Goal: Information Seeking & Learning: Learn about a topic

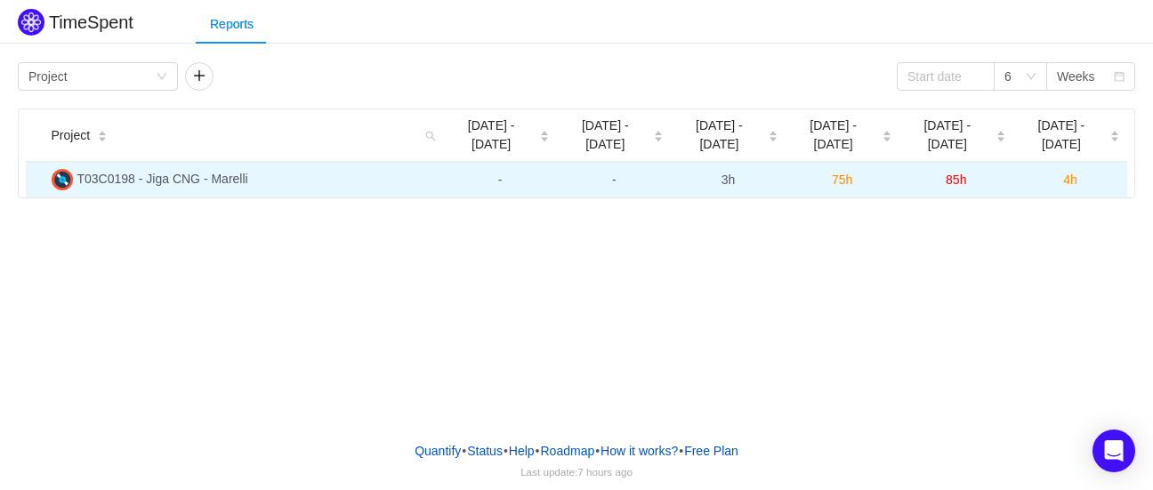
click at [159, 172] on span "T03C0198 - Jiga CNG - Marelli" at bounding box center [162, 179] width 171 height 14
click at [958, 173] on span "85h" at bounding box center [956, 180] width 20 height 14
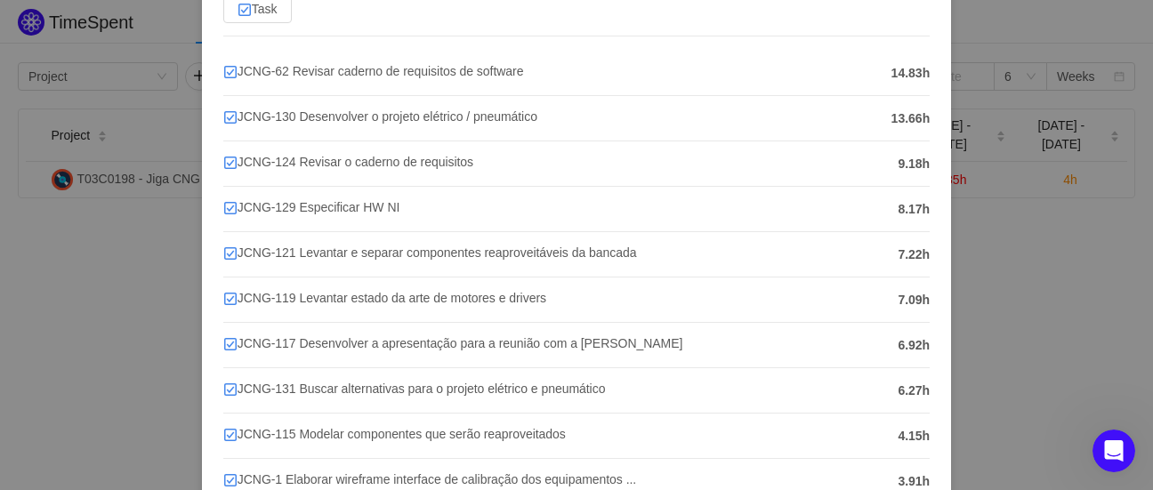
scroll to position [141, 0]
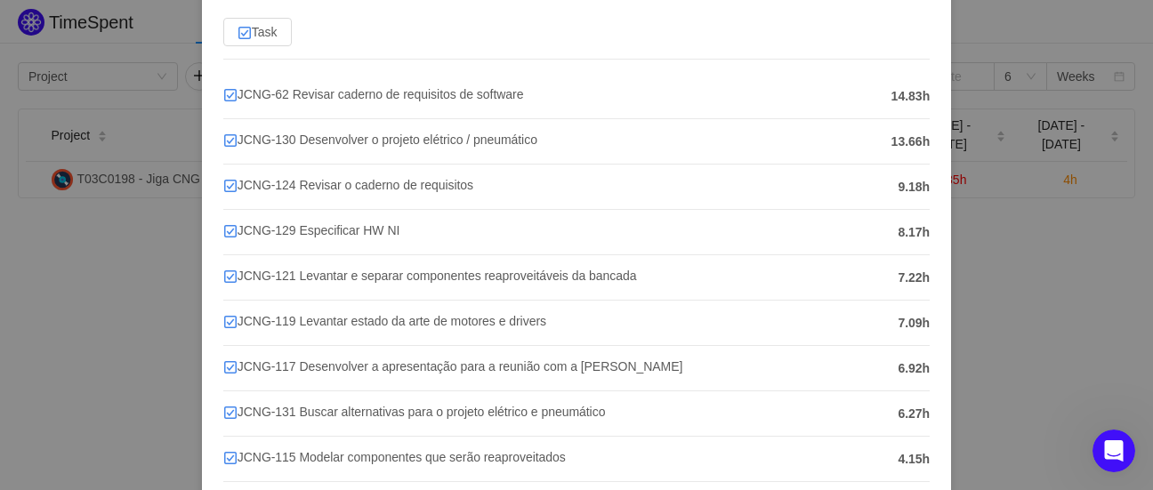
click at [1010, 237] on div "T03C0198 - Jiga CNG - Marelli [DATE] - [DATE] Task JCNG-62 Revisar caderno de r…" at bounding box center [576, 245] width 1153 height 490
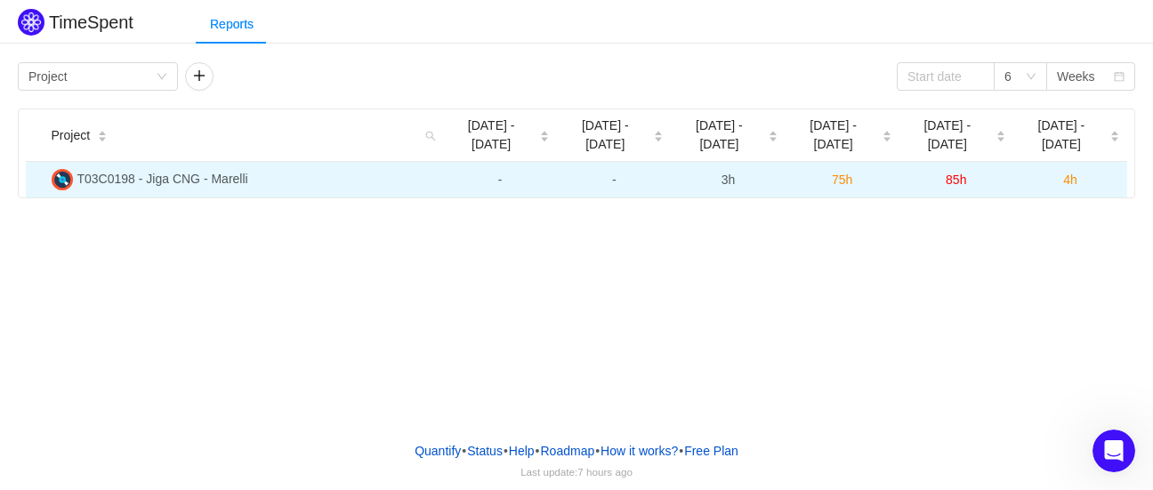
click at [1070, 173] on span "4h" at bounding box center [1070, 180] width 14 height 14
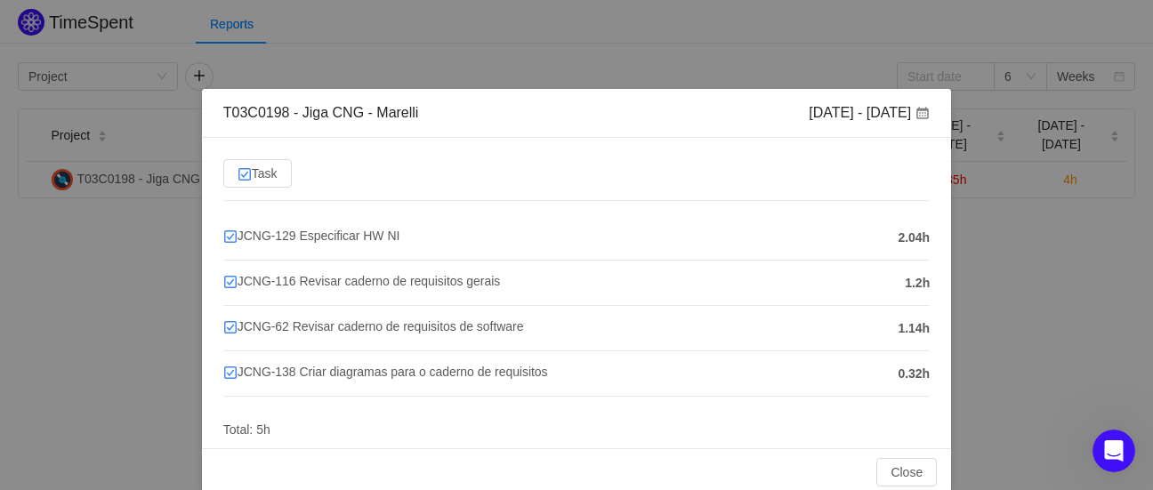
click at [1021, 280] on div "T03C0198 - Jiga CNG - Marelli [DATE] - [DATE] Task JCNG-129 Especificar HW NI 2…" at bounding box center [576, 245] width 1153 height 490
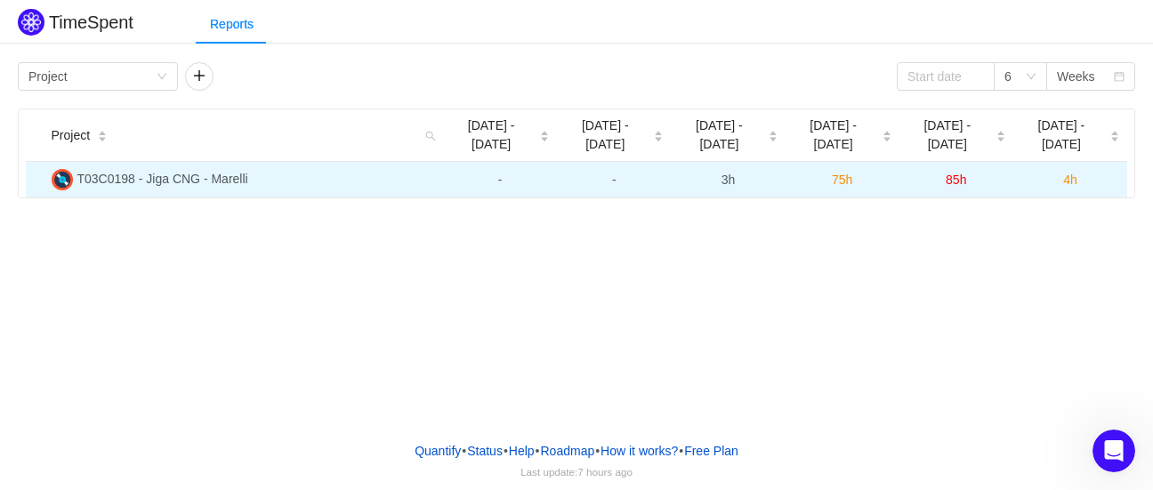
click at [832, 173] on span "75h" at bounding box center [842, 180] width 20 height 14
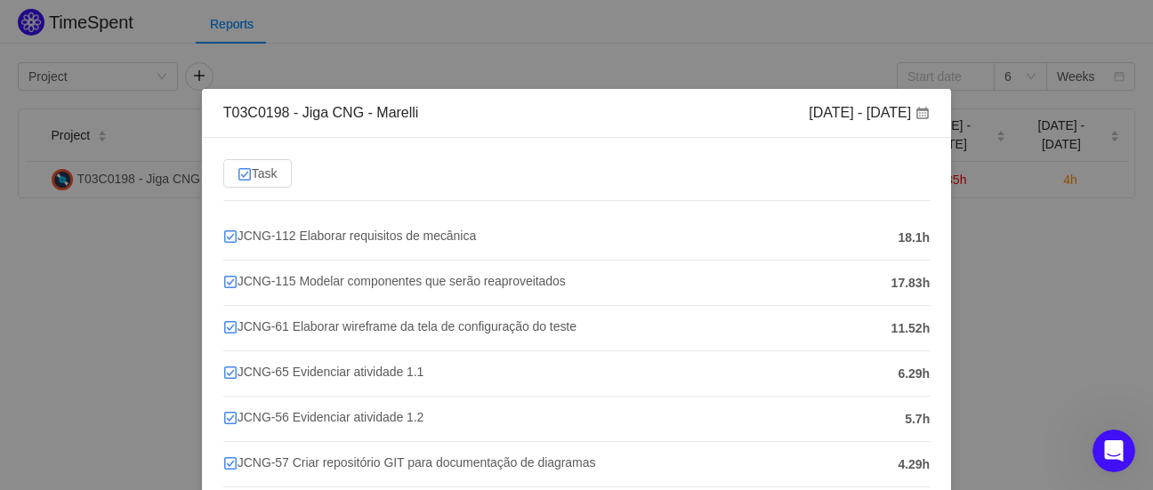
click at [1026, 292] on div "T03C0198 - Jiga CNG - Marelli [DATE] - [DATE] Task JCNG-112 Elaborar requisitos…" at bounding box center [576, 245] width 1153 height 490
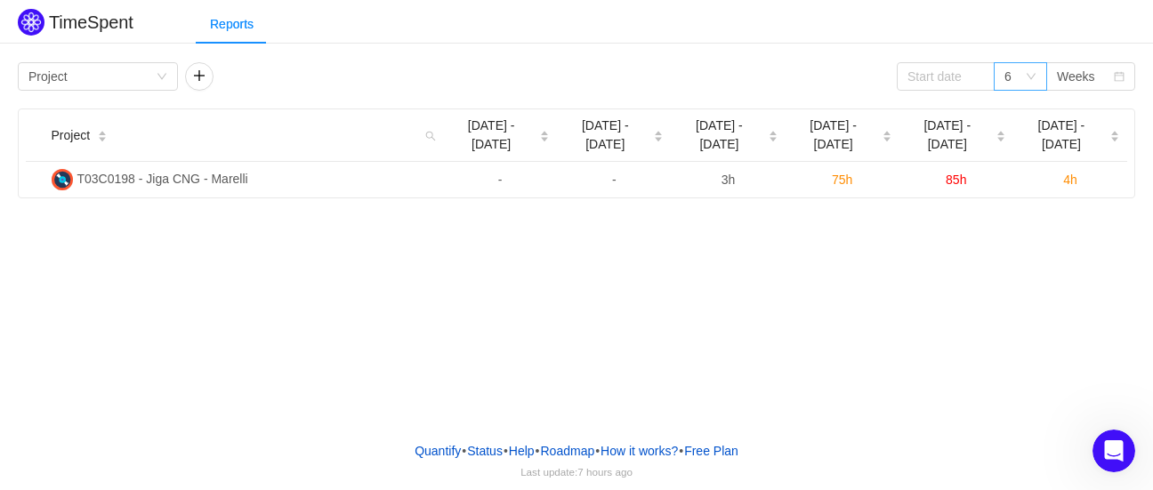
click at [1032, 80] on icon "icon: down" at bounding box center [1031, 76] width 11 height 11
click at [1078, 77] on div "Weeks" at bounding box center [1076, 76] width 38 height 27
click at [726, 362] on div "TimeSpent Reports Group by Project 6 Weeks Project Aug [DATE] - [DATE] - [DATE]…" at bounding box center [576, 213] width 1153 height 427
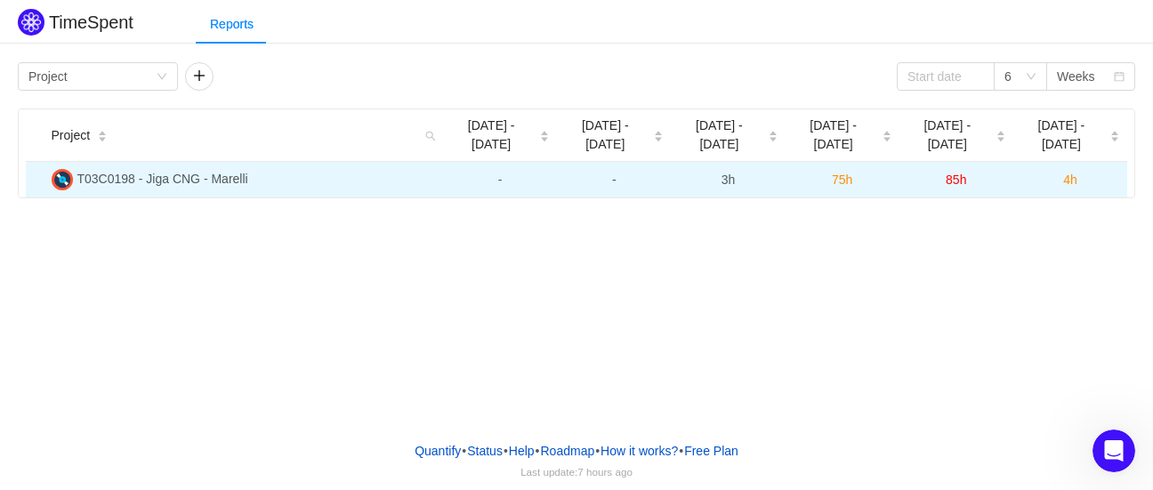
click at [270, 162] on td "T03C0198 - Jiga CNG - Marelli" at bounding box center [244, 180] width 400 height 36
click at [119, 172] on span "T03C0198 - Jiga CNG - Marelli" at bounding box center [162, 179] width 171 height 14
click at [725, 173] on span "3h" at bounding box center [729, 180] width 14 height 14
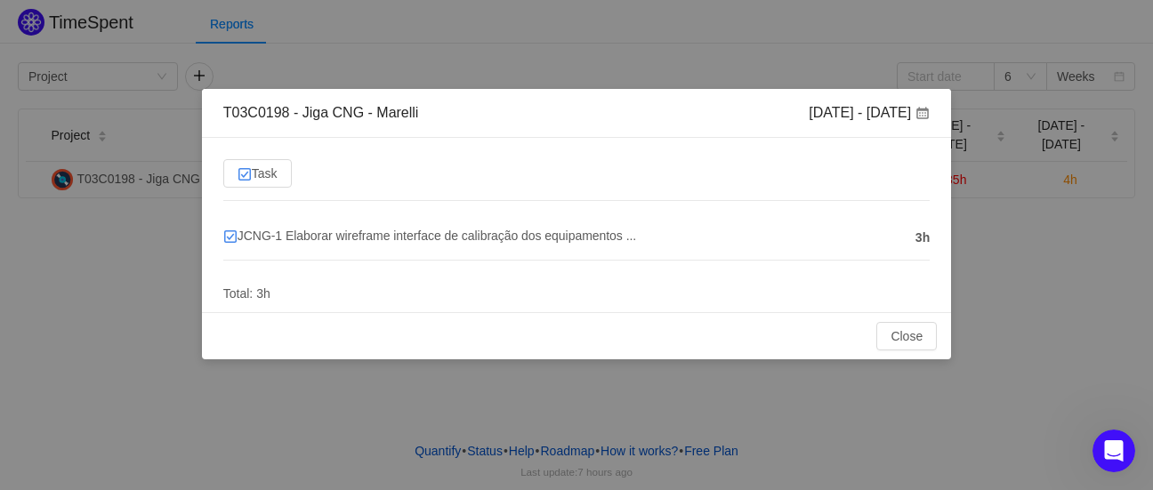
click at [1013, 252] on div "T03C0198 - Jiga CNG - Marelli [DATE] - [DATE] Task JCNG-1 Elaborar wireframe in…" at bounding box center [576, 245] width 1153 height 490
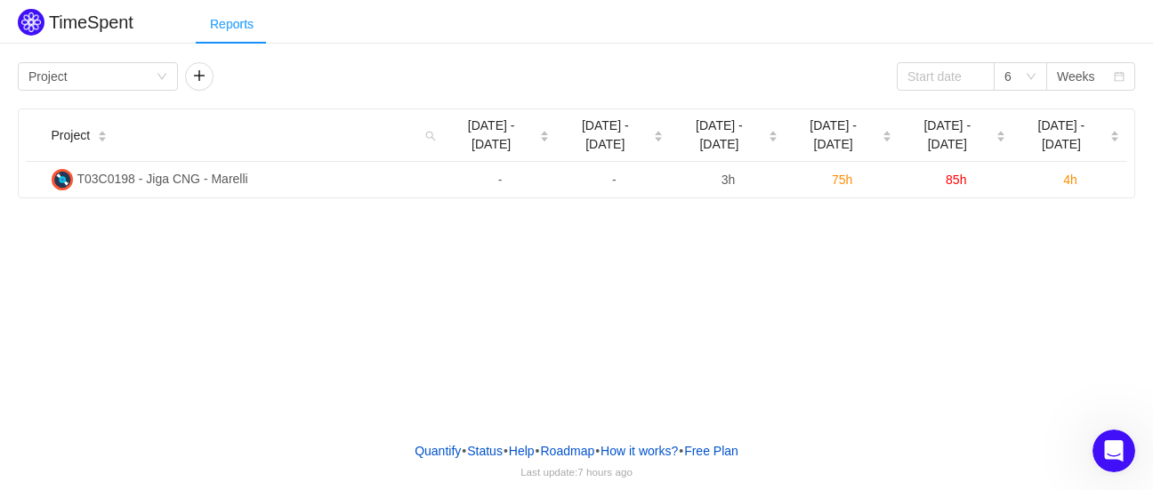
click at [226, 28] on div "Reports" at bounding box center [232, 24] width 72 height 40
click at [431, 235] on div "TimeSpent Reports Group by Project 6 Weeks Project Aug [DATE] - [DATE] - [DATE]…" at bounding box center [576, 213] width 1153 height 427
click at [125, 77] on div "Group by Project" at bounding box center [91, 76] width 127 height 27
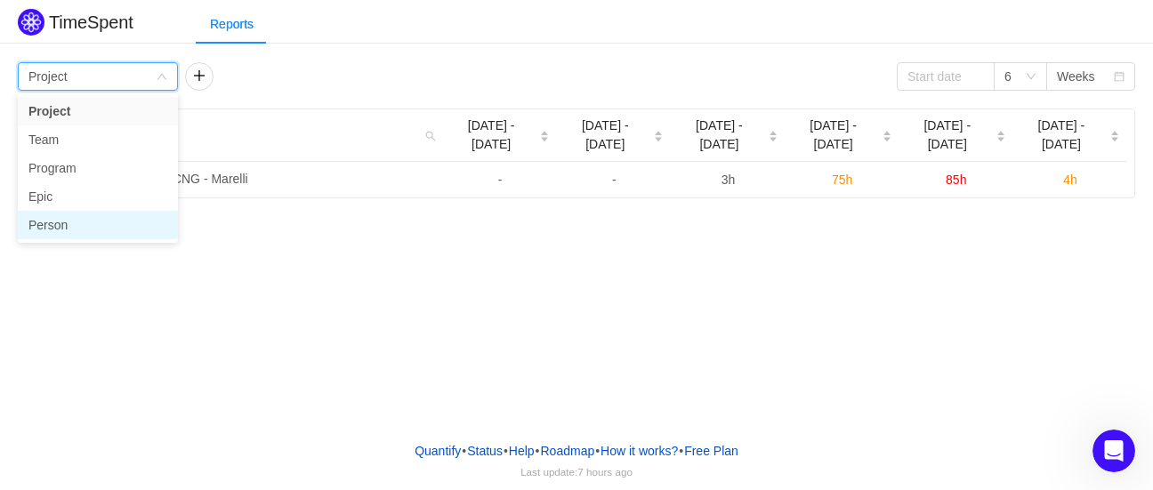
click at [46, 231] on li "Person" at bounding box center [98, 225] width 160 height 28
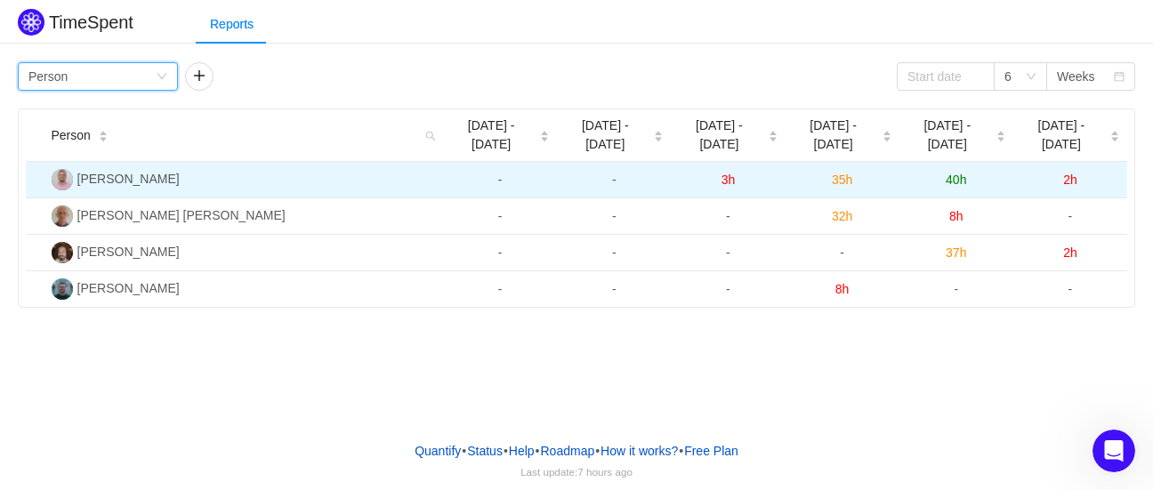
click at [952, 173] on span "40h" at bounding box center [956, 180] width 20 height 14
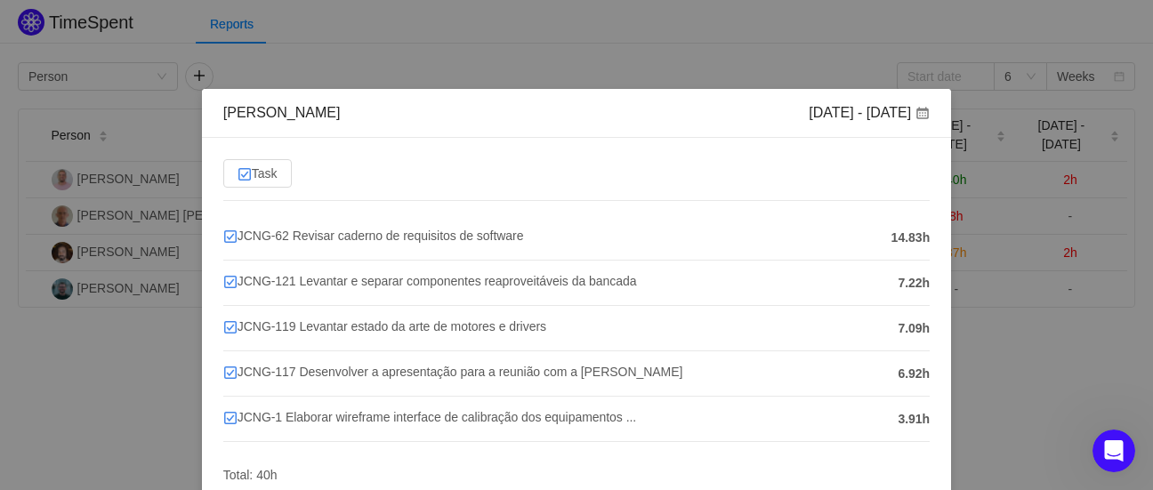
scroll to position [70, 0]
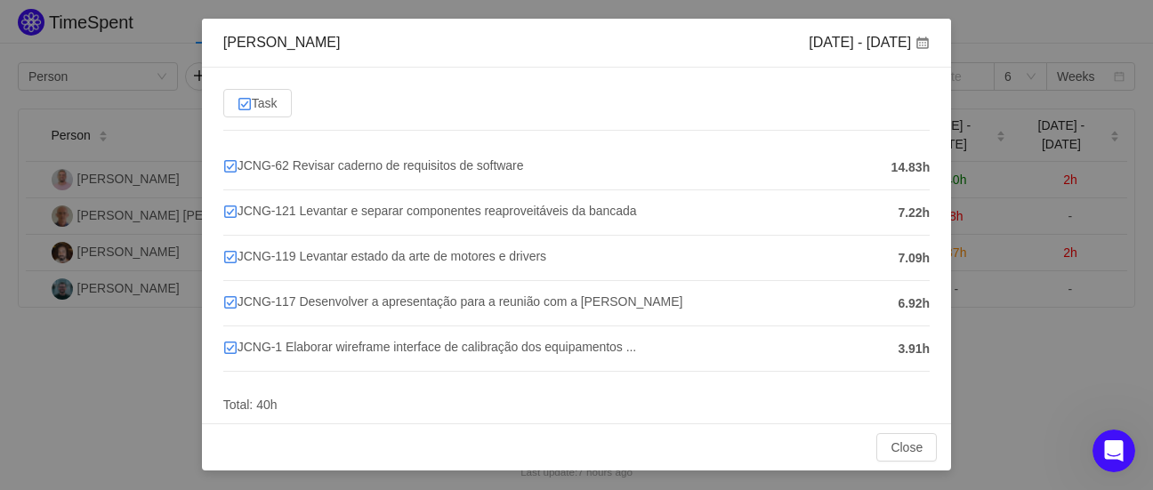
click at [976, 367] on div "[PERSON_NAME] [DATE] - [DATE] Task JCNG-62 Revisar caderno de requisitos de sof…" at bounding box center [576, 245] width 1153 height 490
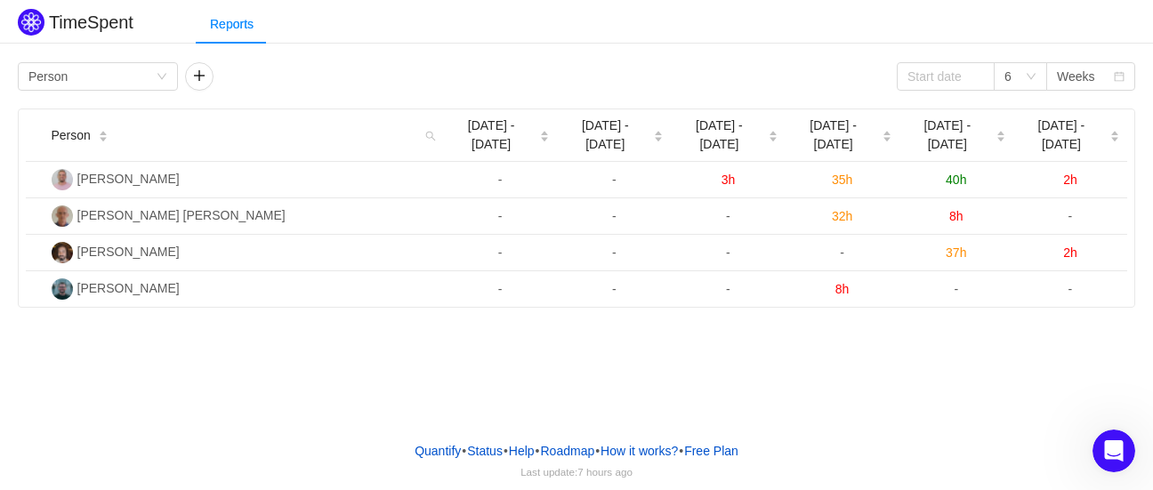
scroll to position [0, 0]
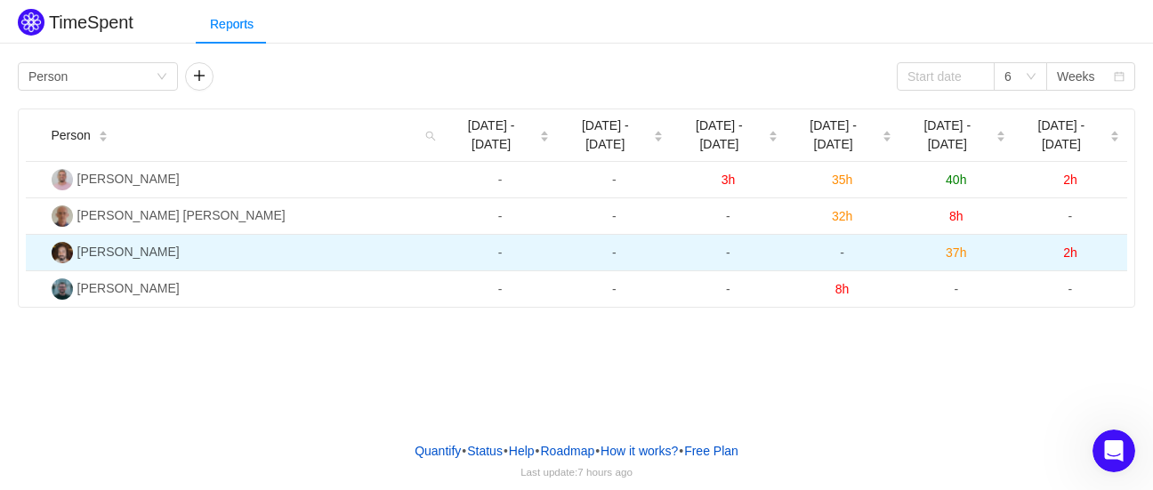
click at [955, 246] on span "37h" at bounding box center [956, 253] width 20 height 14
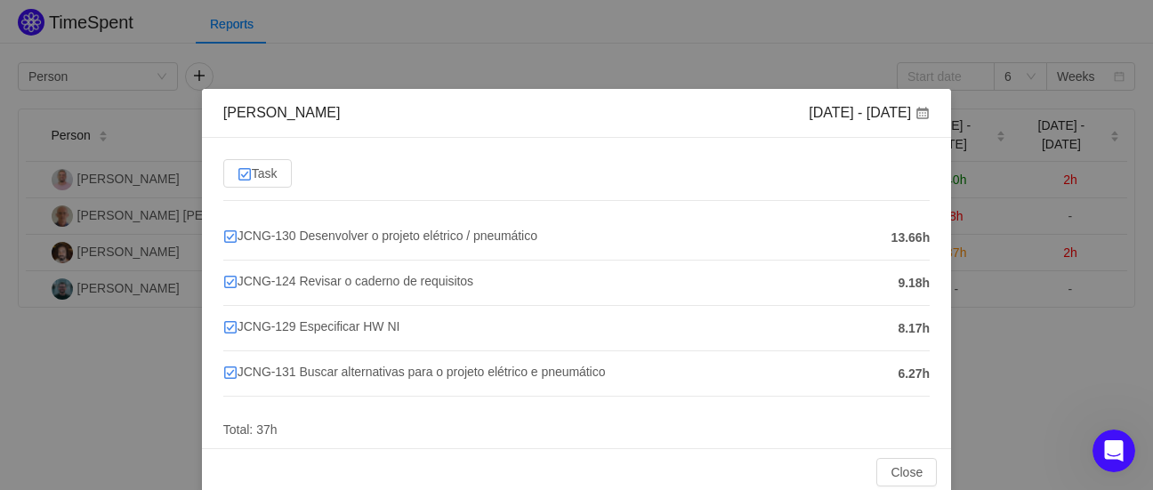
click at [1053, 346] on div "[PERSON_NAME] [DATE] - [DATE] Task JCNG-130 Desenvolver o projeto elétrico / pn…" at bounding box center [576, 245] width 1153 height 490
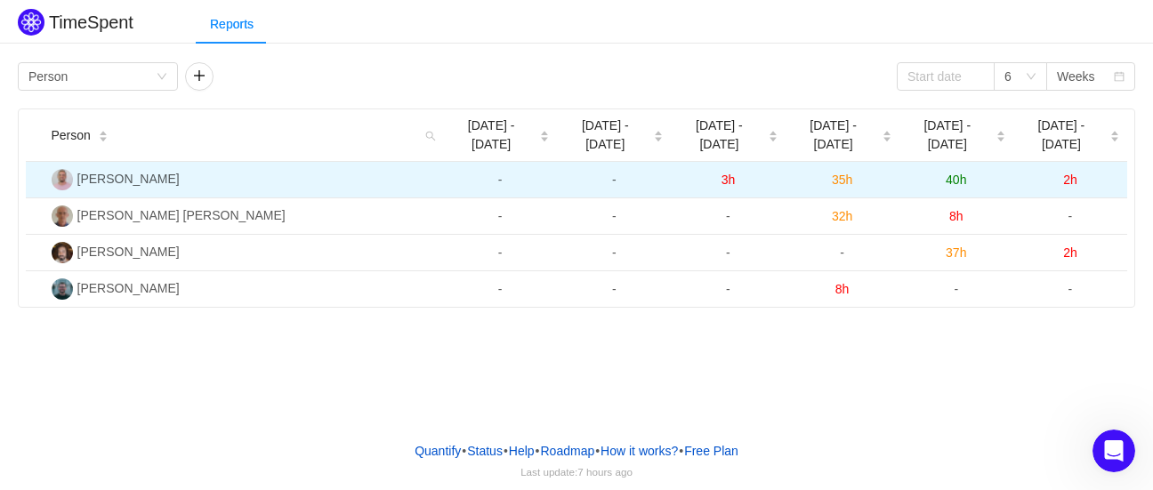
click at [955, 173] on span "40h" at bounding box center [956, 180] width 20 height 14
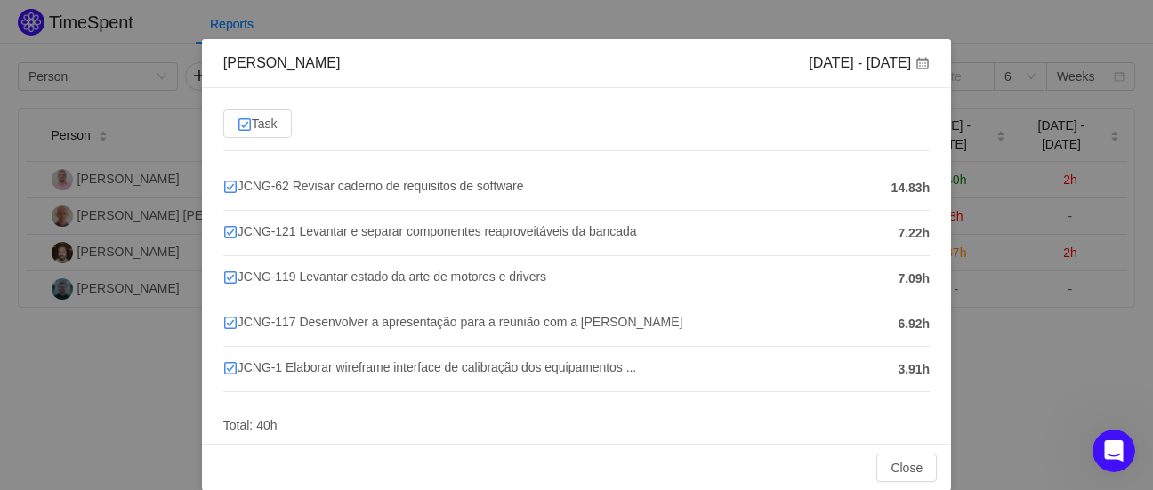
scroll to position [70, 0]
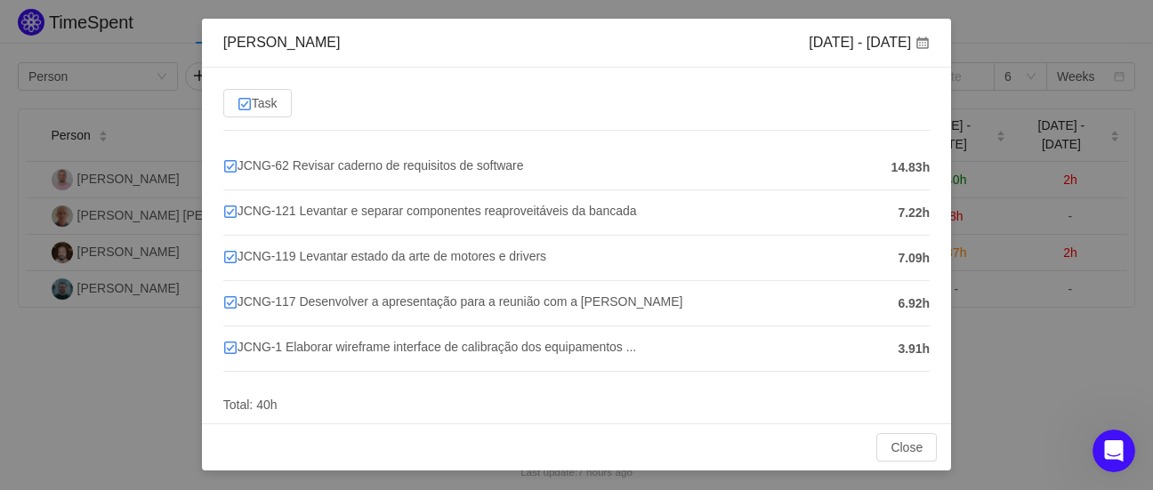
click at [990, 330] on div "[PERSON_NAME] [DATE] - [DATE] Task JCNG-62 Revisar caderno de requisitos de sof…" at bounding box center [576, 245] width 1153 height 490
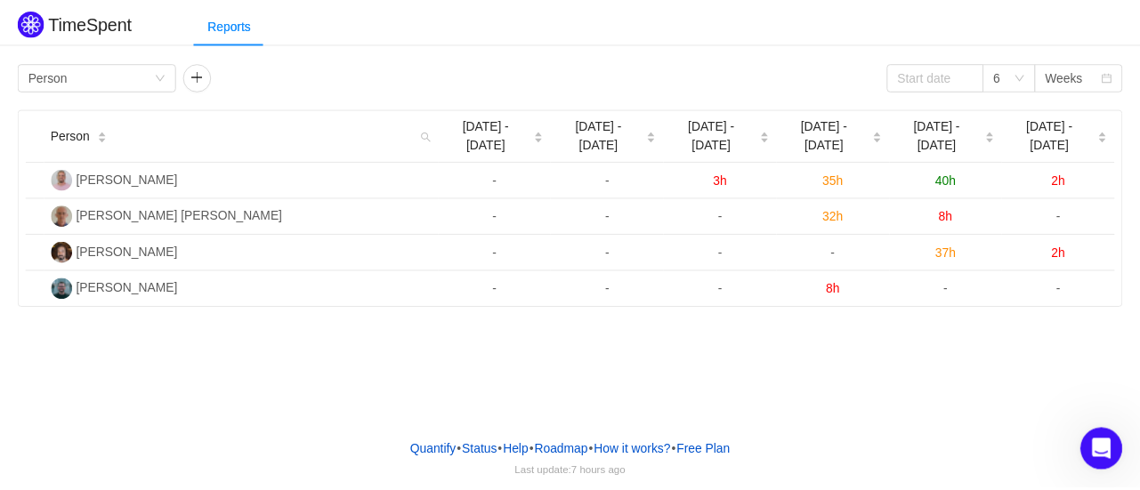
scroll to position [0, 0]
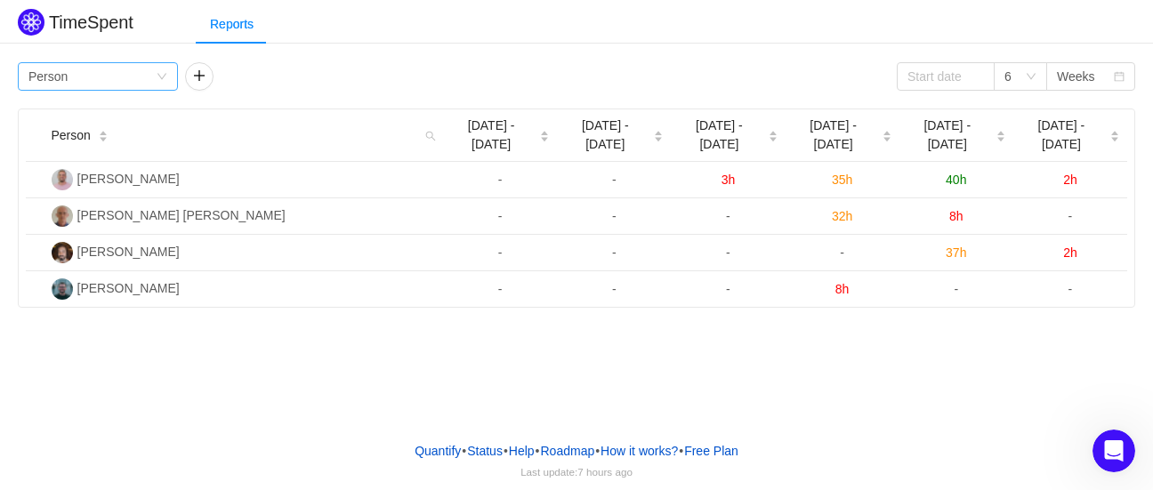
click at [114, 80] on div "Group by Person" at bounding box center [91, 76] width 127 height 27
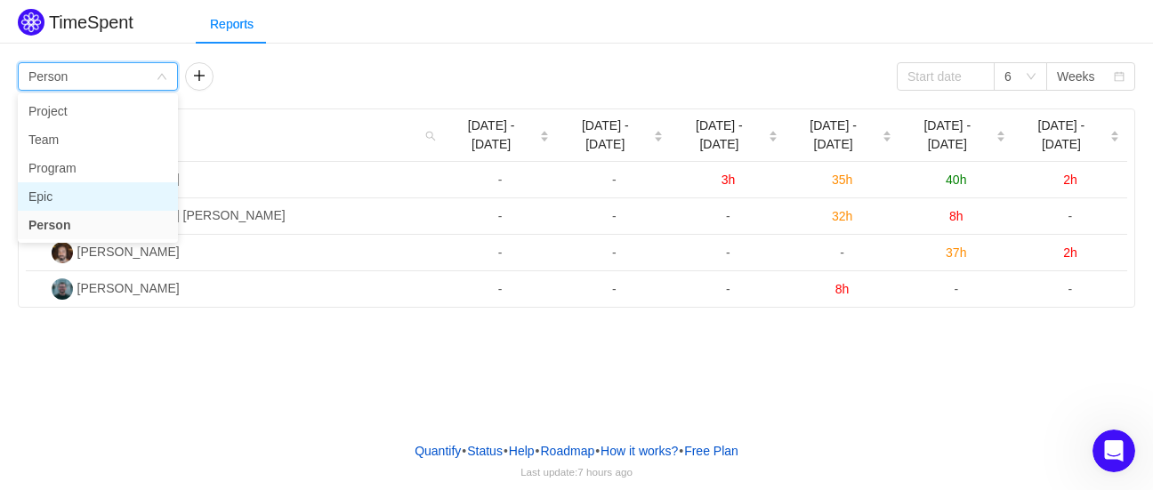
click at [38, 198] on li "Epic" at bounding box center [98, 196] width 160 height 28
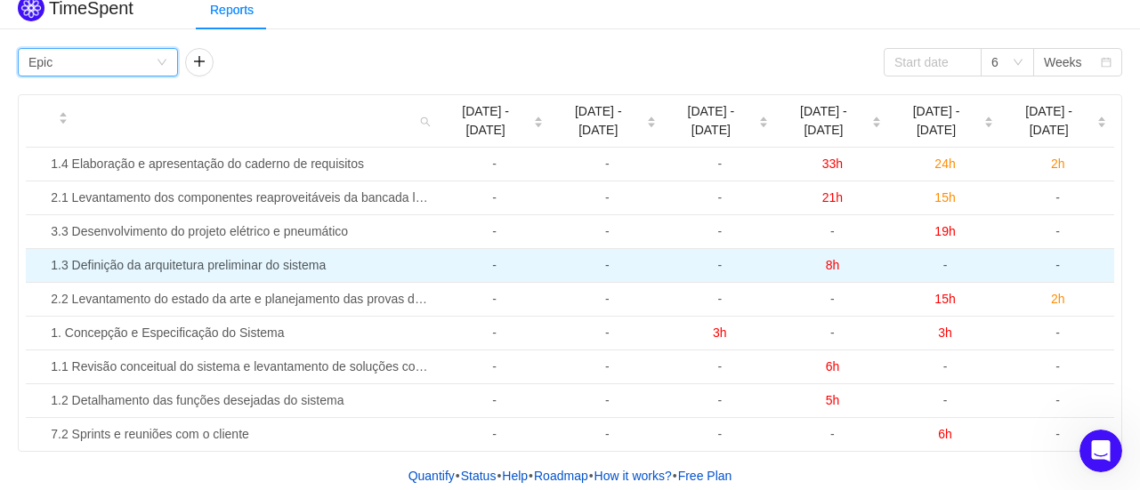
scroll to position [18, 0]
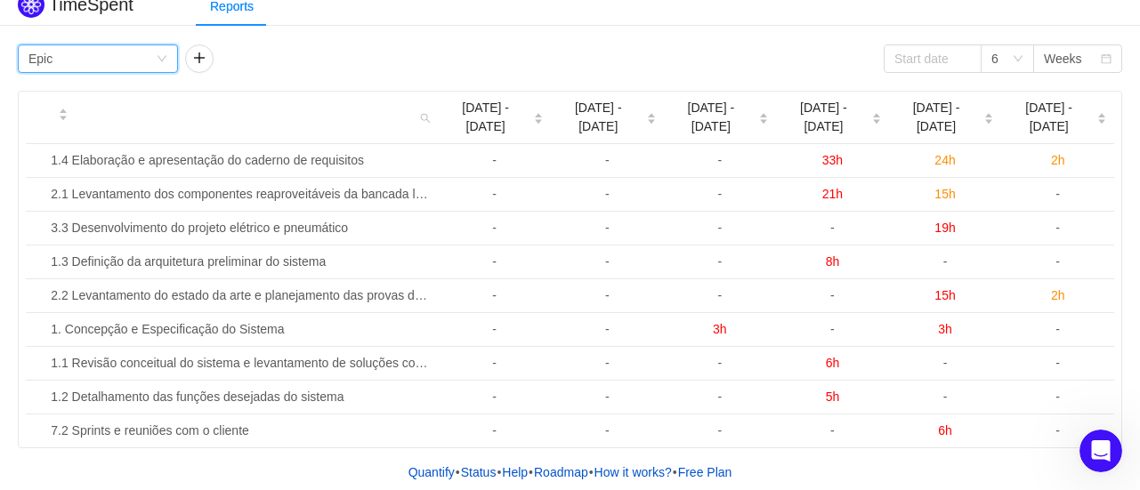
click at [140, 56] on div "Group by Epic" at bounding box center [91, 58] width 127 height 27
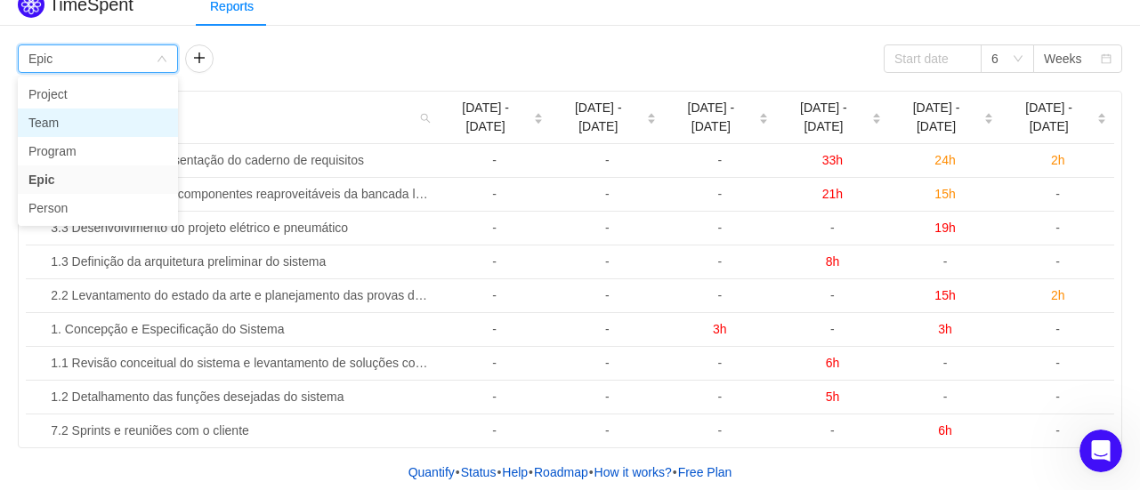
click at [36, 122] on li "Team" at bounding box center [98, 123] width 160 height 28
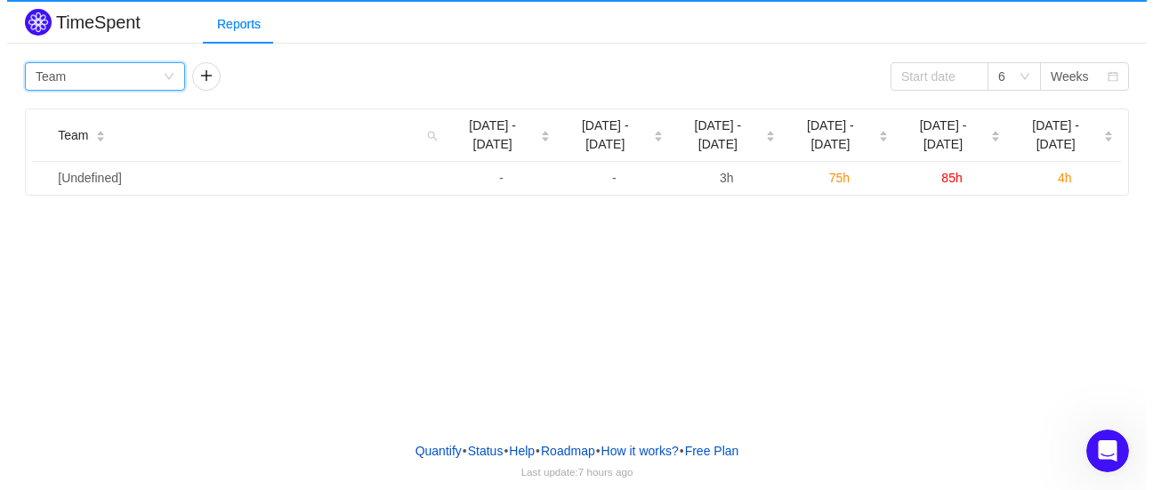
scroll to position [0, 0]
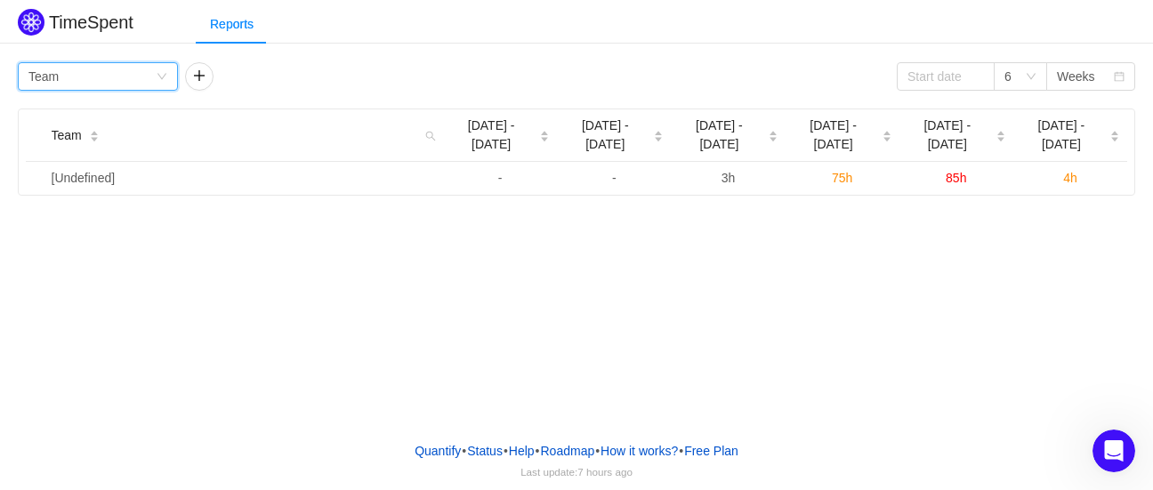
click at [85, 63] on div "Group by Team" at bounding box center [91, 76] width 127 height 27
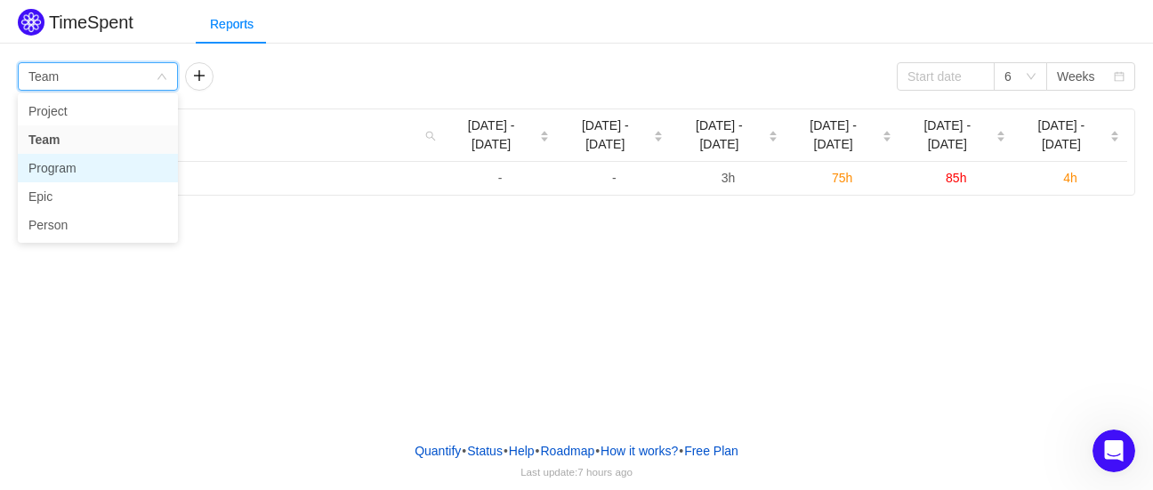
click at [49, 170] on li "Program" at bounding box center [98, 168] width 160 height 28
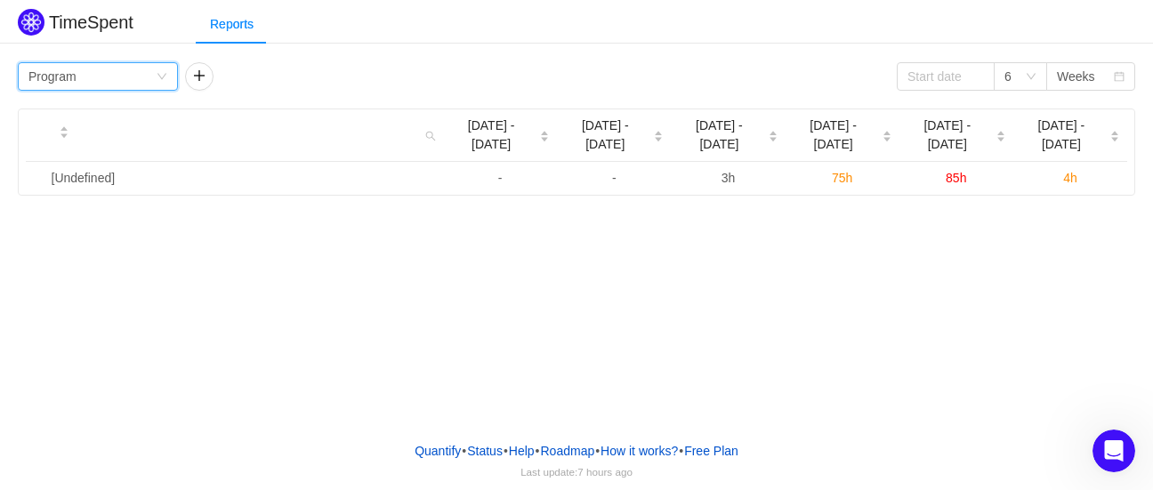
click at [161, 76] on icon "icon: down" at bounding box center [162, 76] width 11 height 11
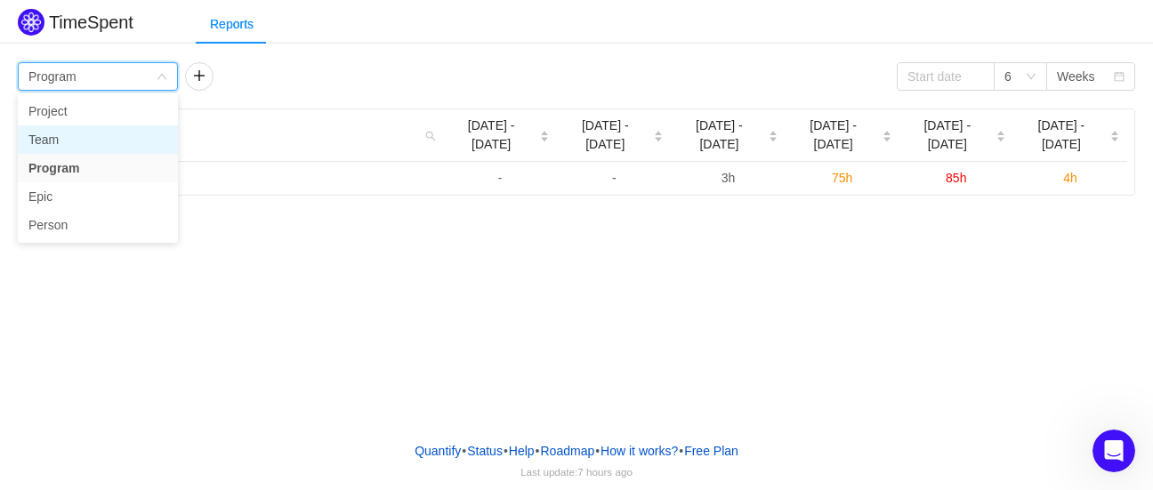
click at [32, 147] on li "Team" at bounding box center [98, 139] width 160 height 28
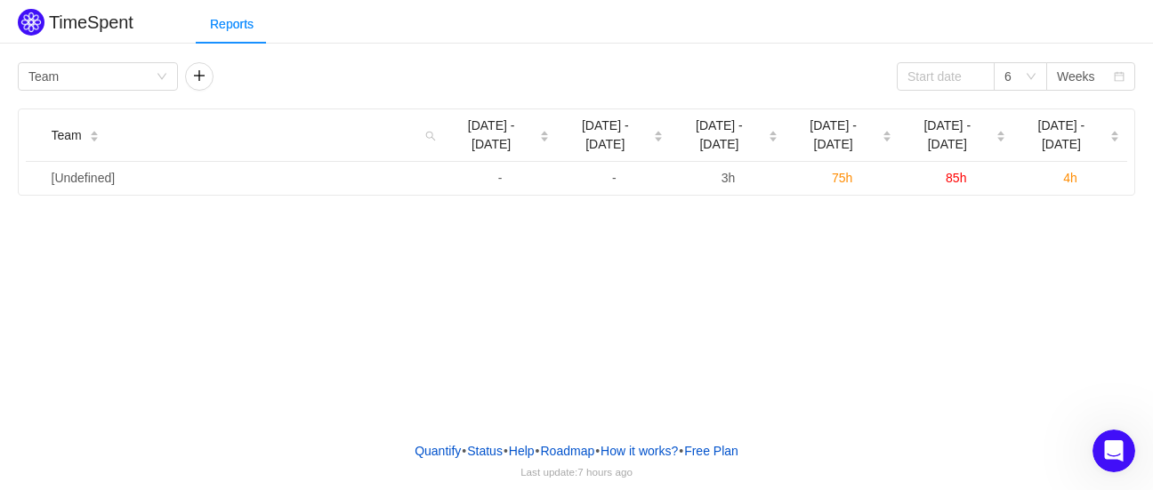
click at [582, 298] on div "TimeSpent Reports Group by Team 6 Weeks Team Aug [DATE] - [DATE] - [DATE] - [DA…" at bounding box center [576, 213] width 1153 height 427
click at [96, 70] on div "Group by Team" at bounding box center [91, 76] width 127 height 27
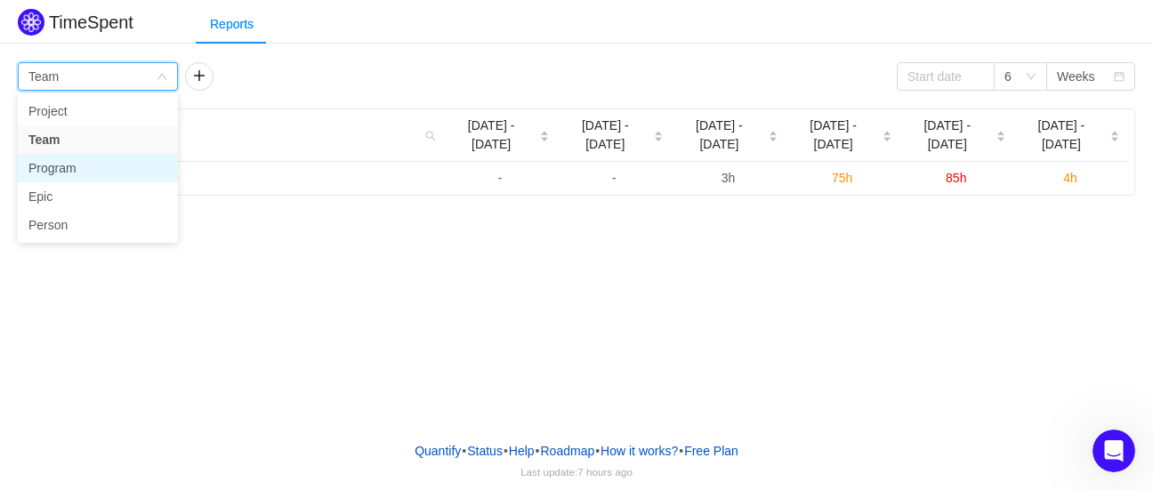
click at [47, 163] on li "Program" at bounding box center [98, 168] width 160 height 28
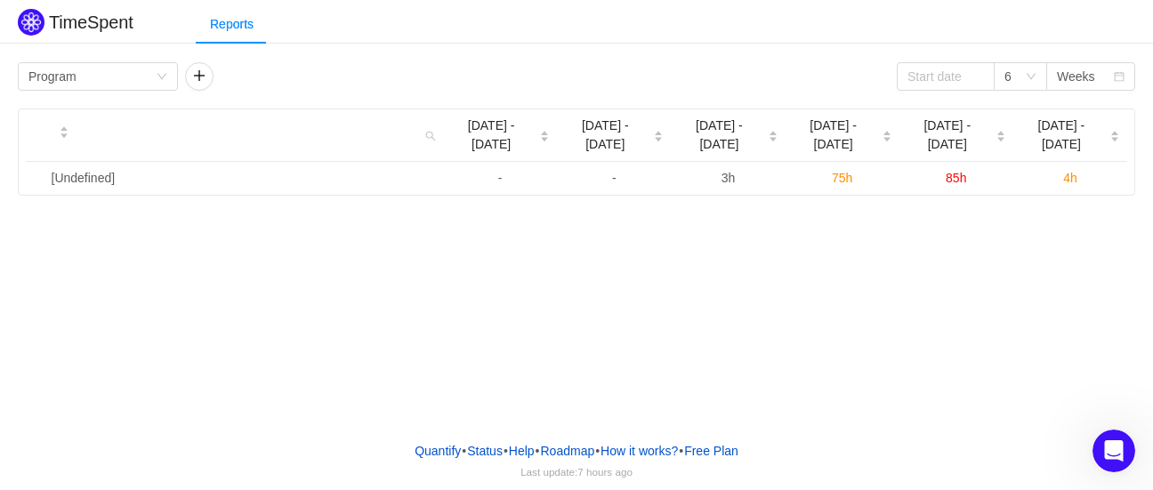
click at [776, 287] on div "TimeSpent Reports Group by Program 6 Weeks Aug [DATE] - [DATE] - [DATE] - [DATE…" at bounding box center [576, 213] width 1153 height 427
click at [153, 70] on div "Group by Program" at bounding box center [91, 76] width 127 height 27
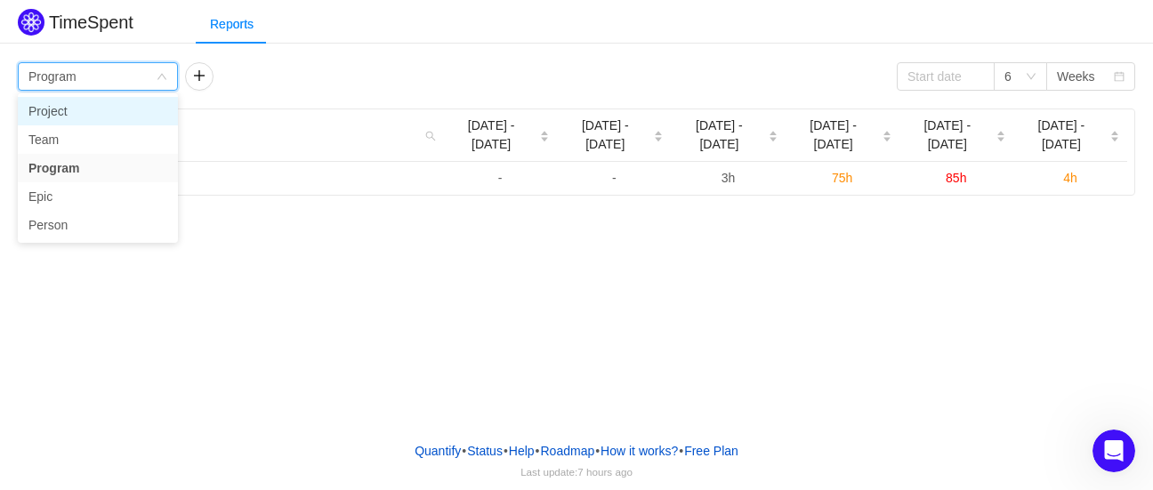
click at [53, 113] on li "Project" at bounding box center [98, 111] width 160 height 28
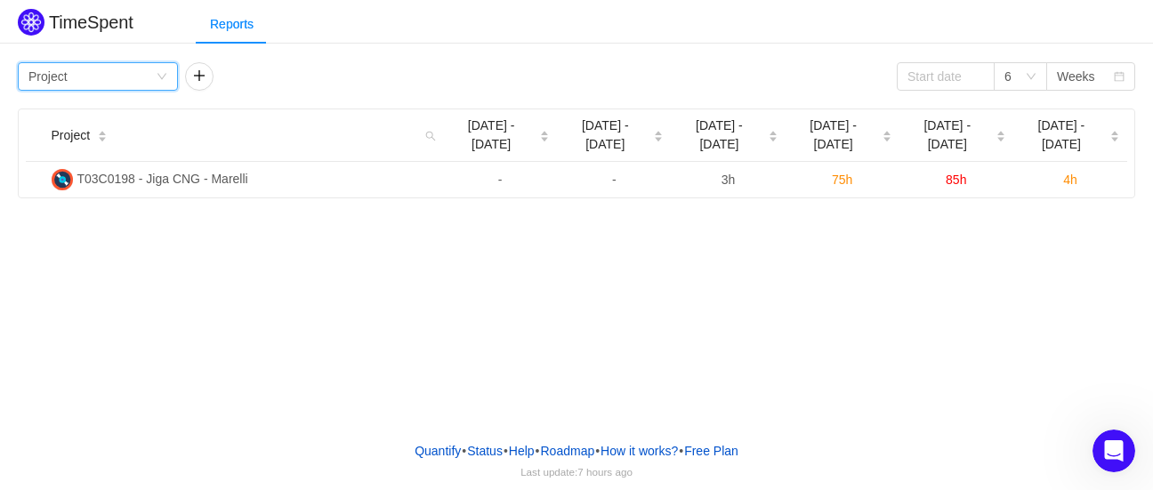
click at [91, 84] on div "Group by Project" at bounding box center [91, 76] width 127 height 27
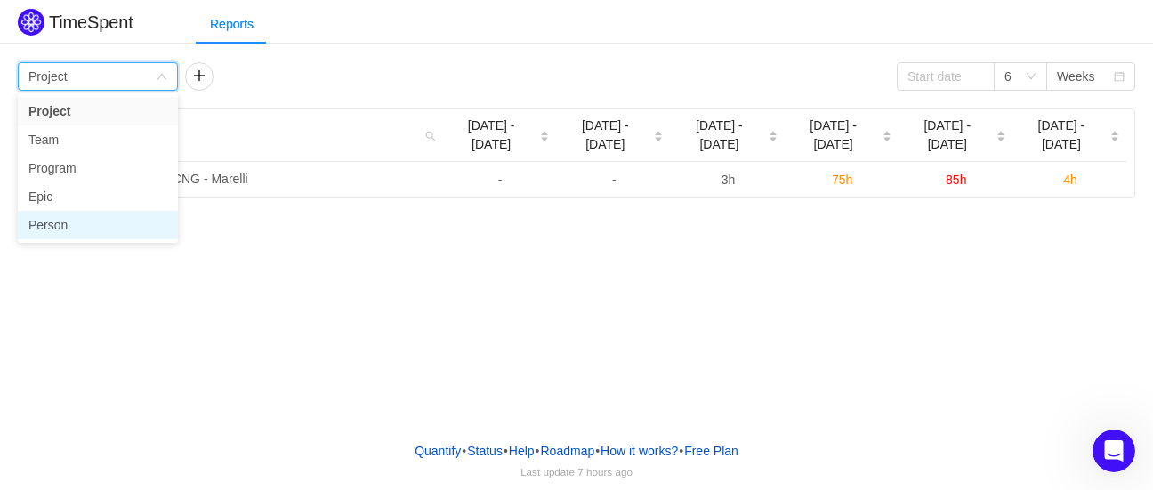
click at [45, 222] on li "Person" at bounding box center [98, 225] width 160 height 28
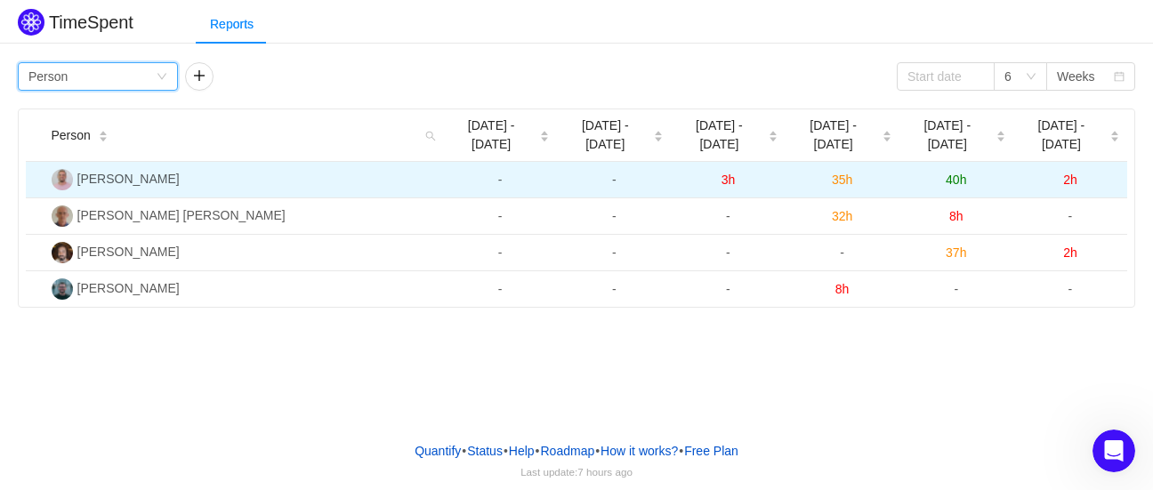
click at [959, 173] on span "40h" at bounding box center [956, 180] width 20 height 14
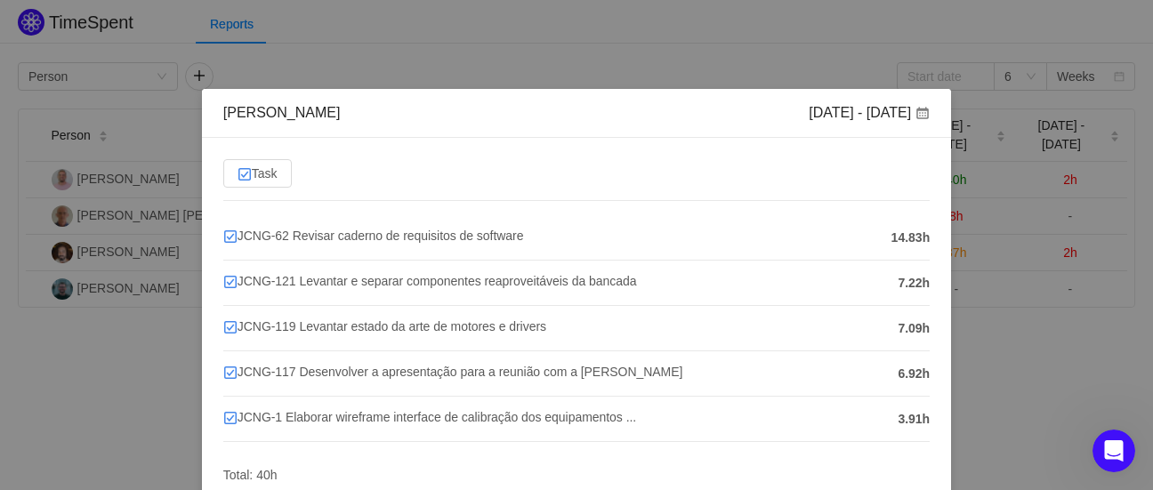
scroll to position [70, 0]
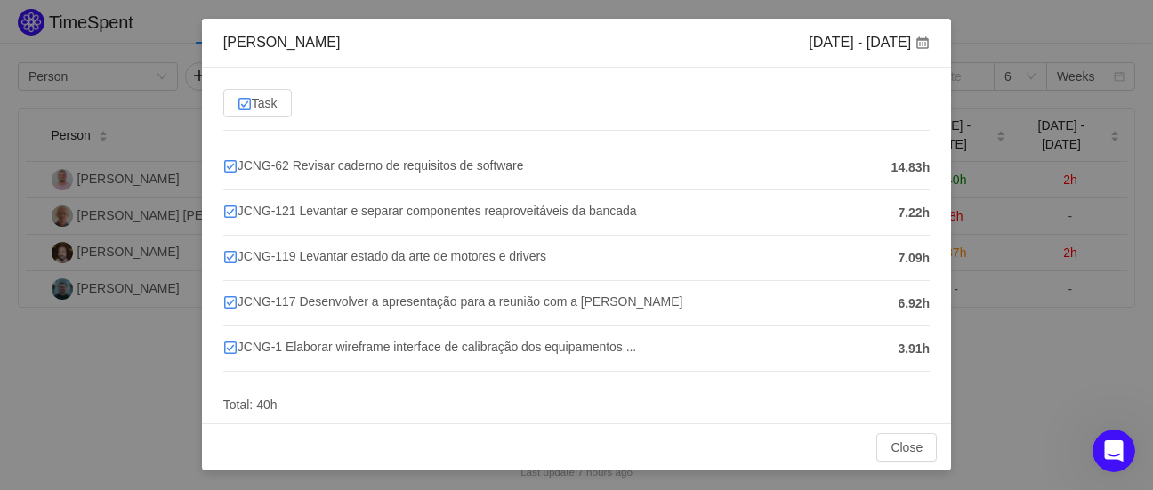
click at [1016, 344] on div "[PERSON_NAME] [DATE] - [DATE] Task JCNG-62 Revisar caderno de requisitos de sof…" at bounding box center [576, 245] width 1153 height 490
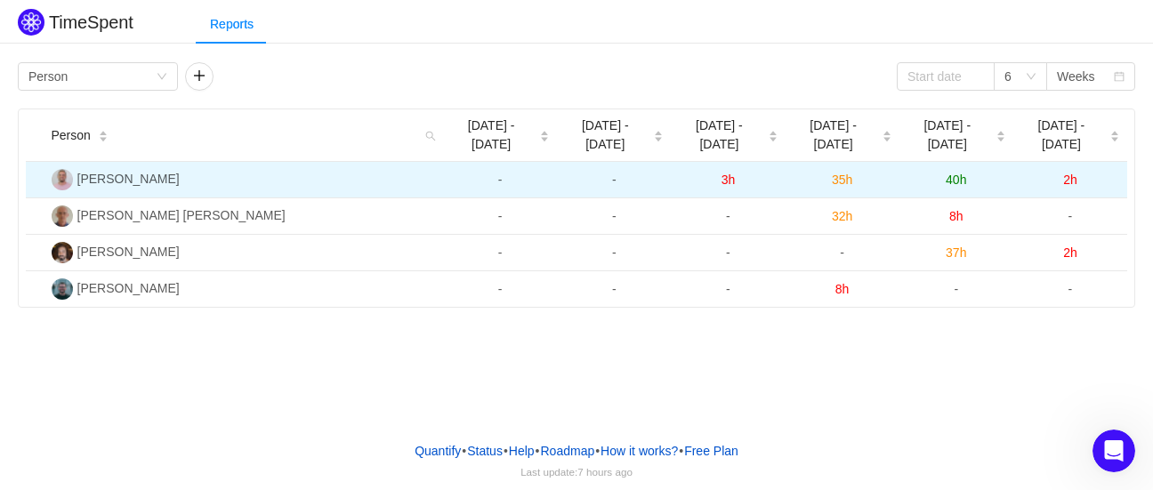
click at [1071, 178] on td "2h" at bounding box center [1070, 180] width 114 height 36
click at [1071, 173] on span "2h" at bounding box center [1070, 180] width 14 height 14
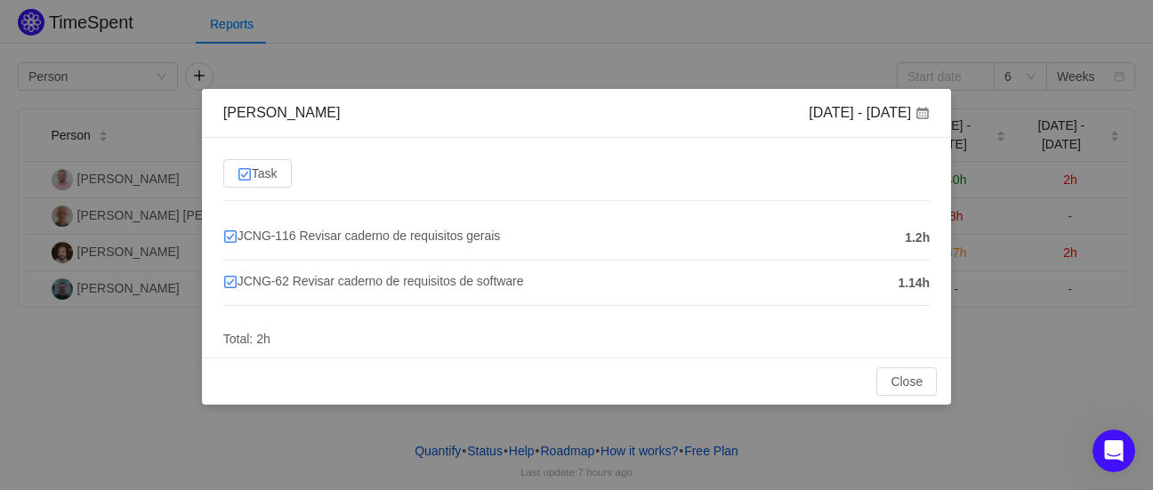
click at [989, 272] on div "[PERSON_NAME] [DATE] - [DATE] Task JCNG-116 Revisar caderno de requisitos gerai…" at bounding box center [576, 245] width 1153 height 490
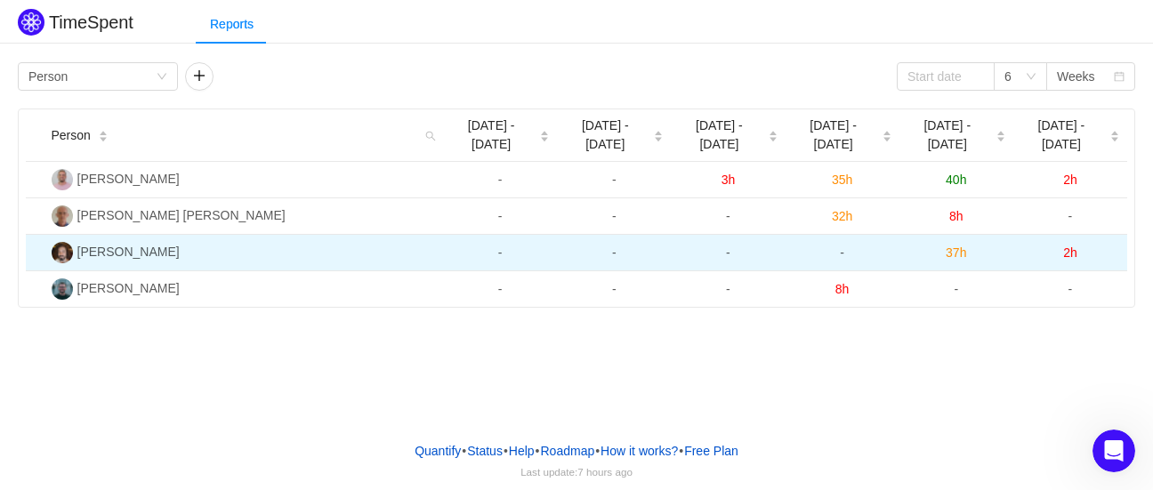
click at [956, 246] on span "37h" at bounding box center [956, 253] width 20 height 14
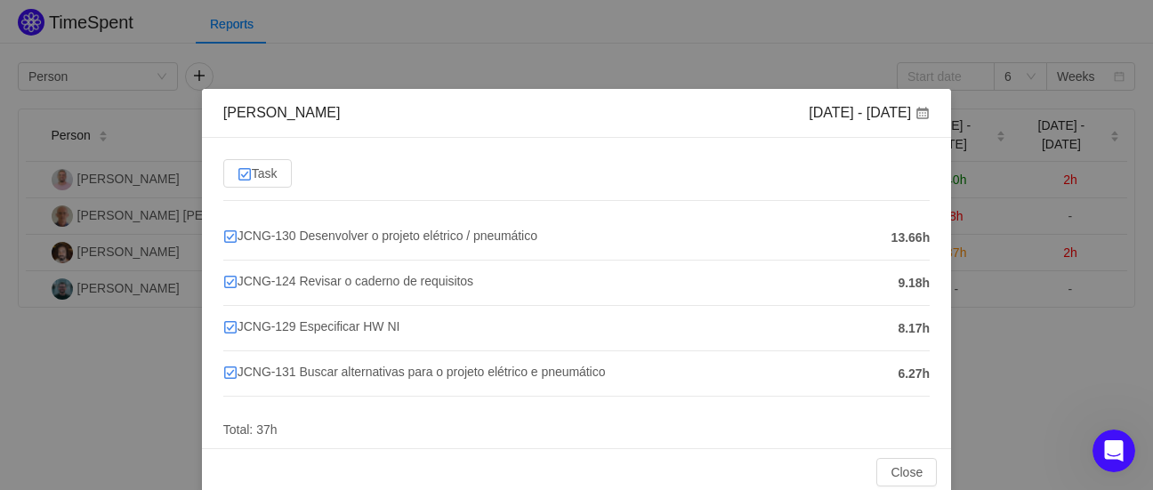
scroll to position [25, 0]
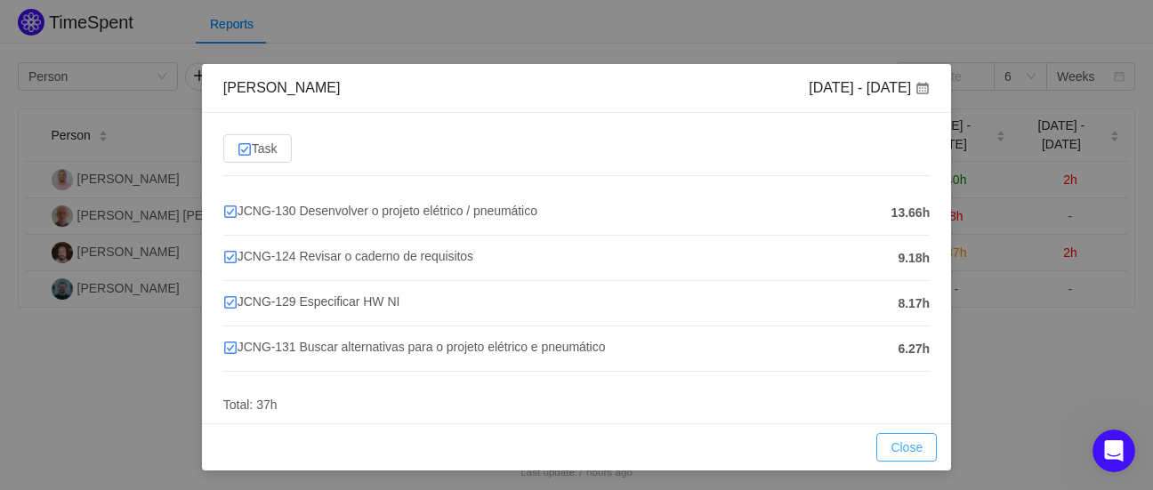
click at [908, 444] on button "Close" at bounding box center [906, 447] width 61 height 28
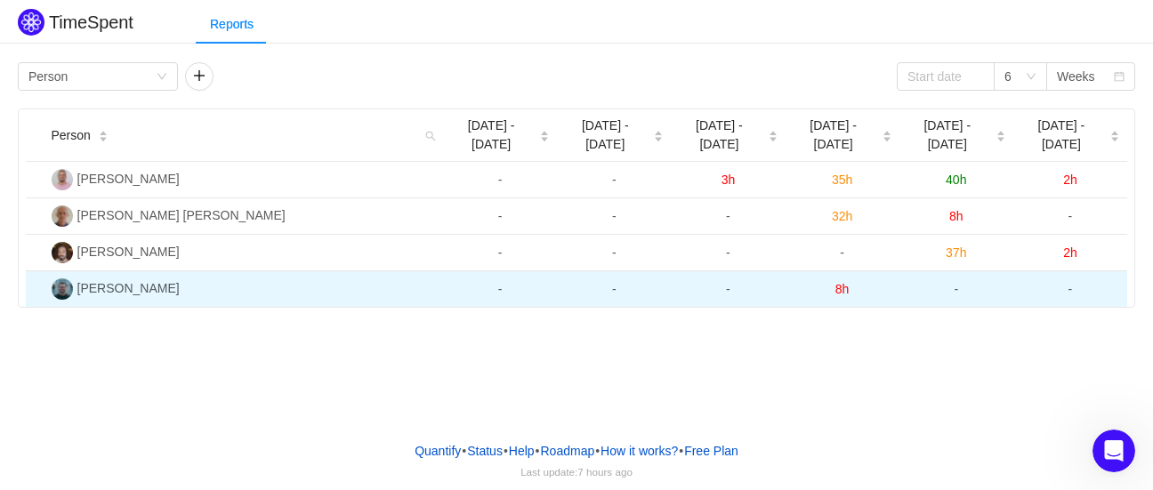
click at [835, 281] on td "8h" at bounding box center [843, 289] width 114 height 36
click at [842, 282] on span "8h" at bounding box center [842, 289] width 14 height 14
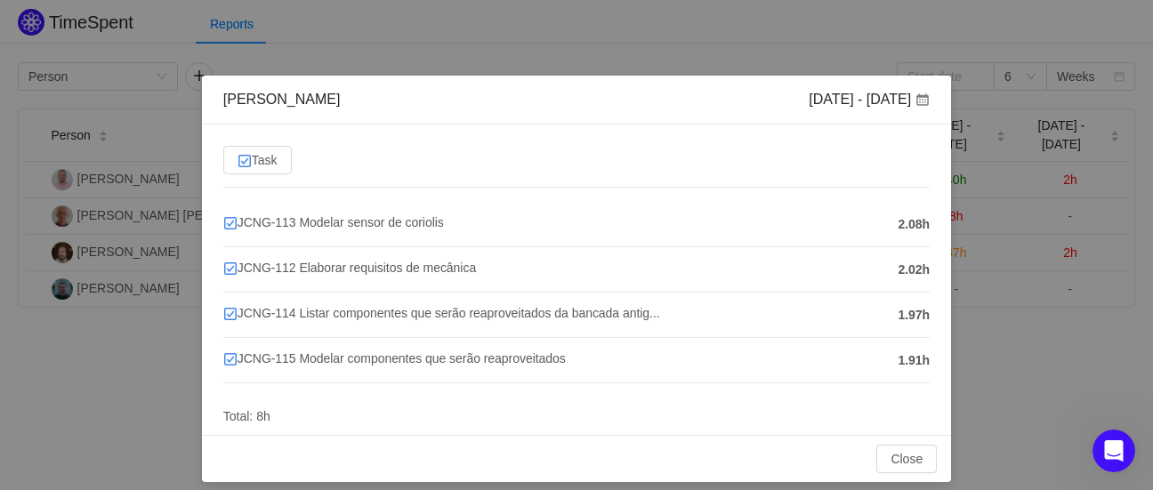
scroll to position [25, 0]
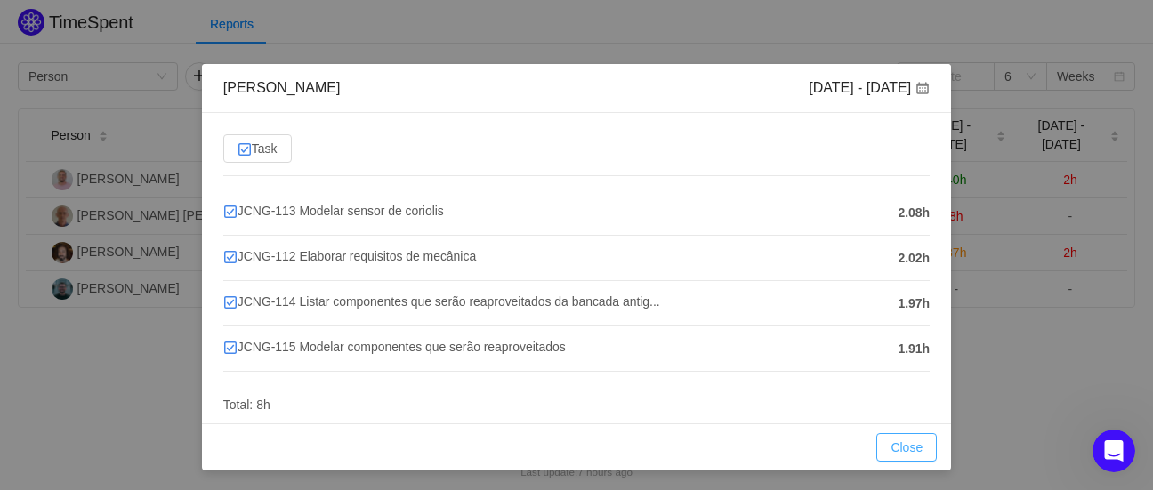
click at [899, 441] on button "Close" at bounding box center [906, 447] width 61 height 28
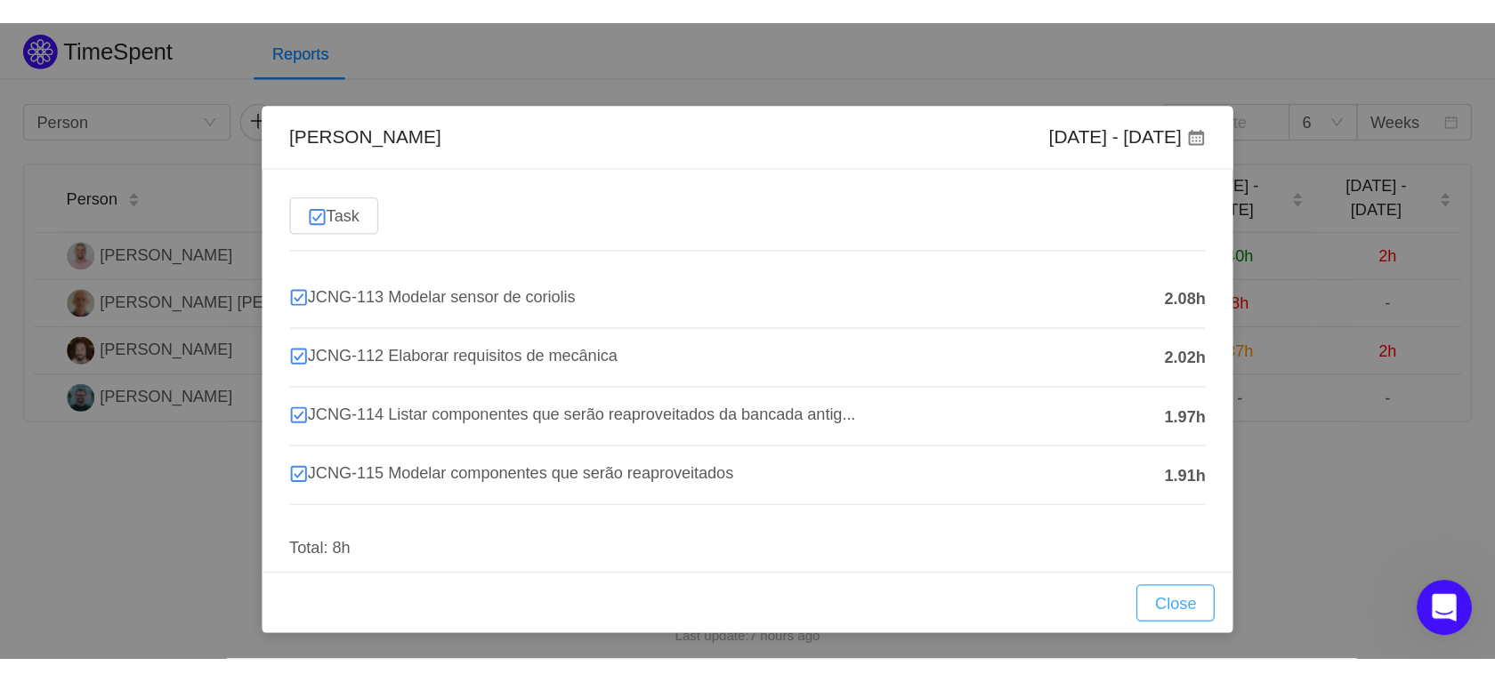
scroll to position [0, 0]
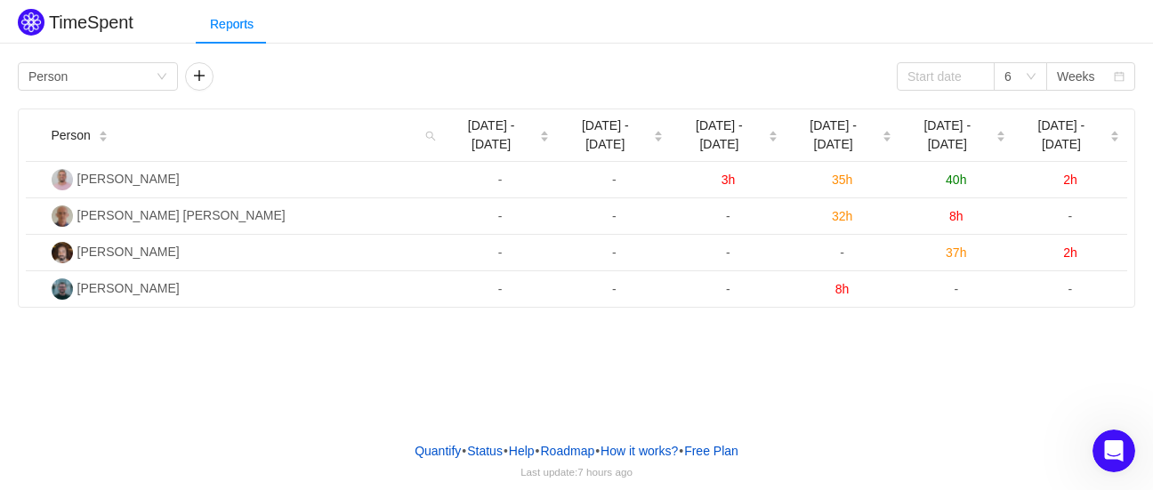
click at [722, 367] on div "TimeSpent Reports Group by Person 6 Weeks Person Aug [DATE] - [DATE] - [DATE] -…" at bounding box center [576, 213] width 1153 height 427
